Goal: Navigation & Orientation: Find specific page/section

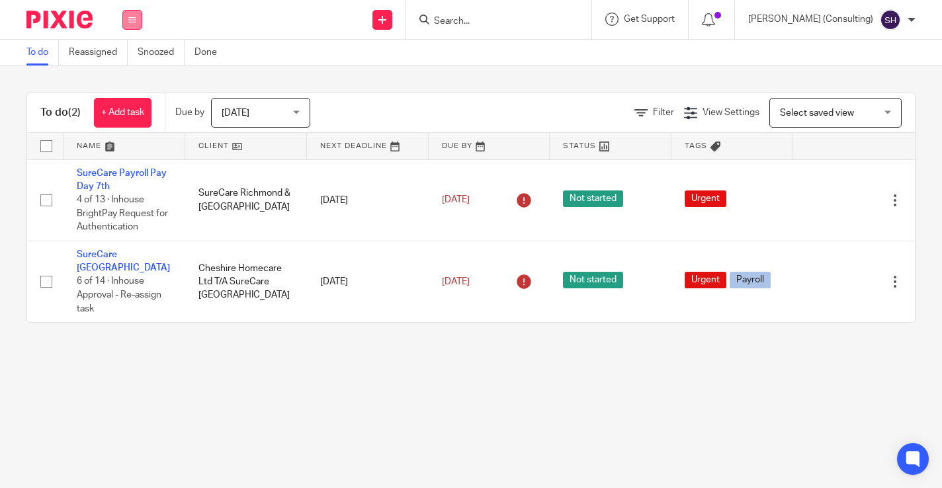
click at [131, 18] on icon at bounding box center [132, 20] width 8 height 8
click at [128, 118] on link "Team" at bounding box center [125, 119] width 22 height 9
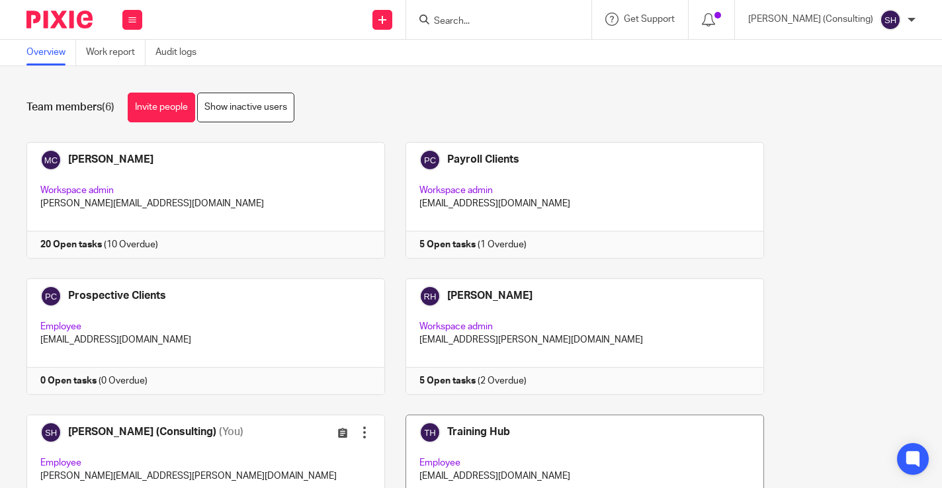
click at [507, 439] on link at bounding box center [574, 473] width 379 height 116
